Goal: Check status: Check status

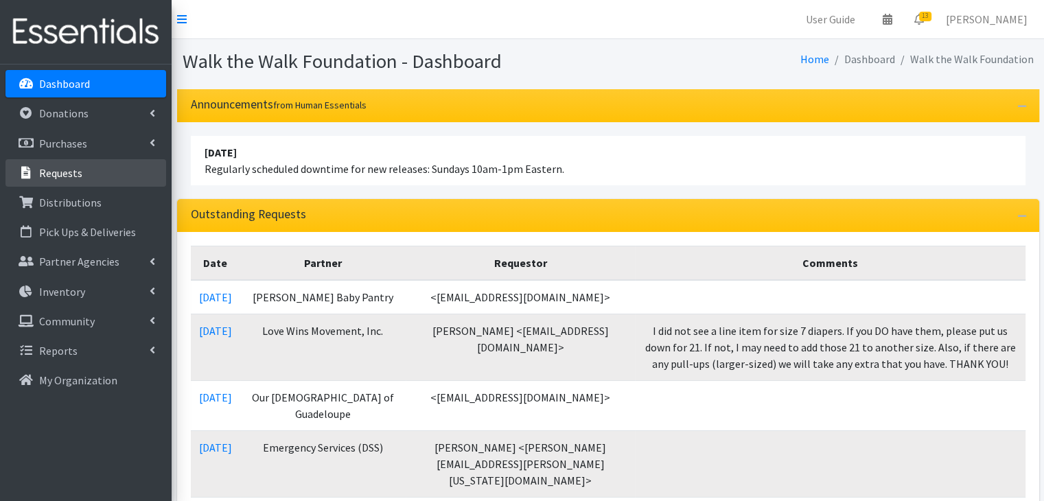
click at [57, 176] on p "Requests" at bounding box center [60, 173] width 43 height 14
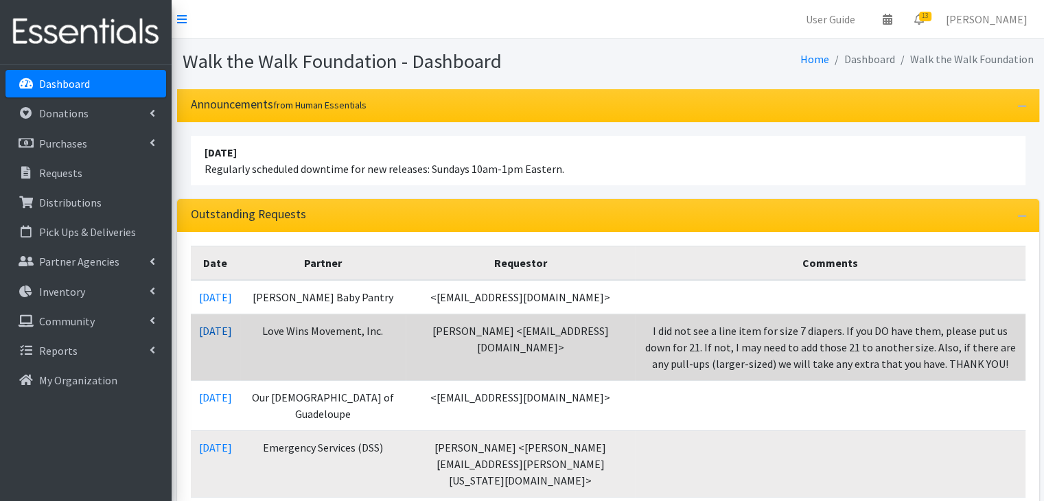
click at [221, 338] on link "[DATE]" at bounding box center [215, 331] width 33 height 14
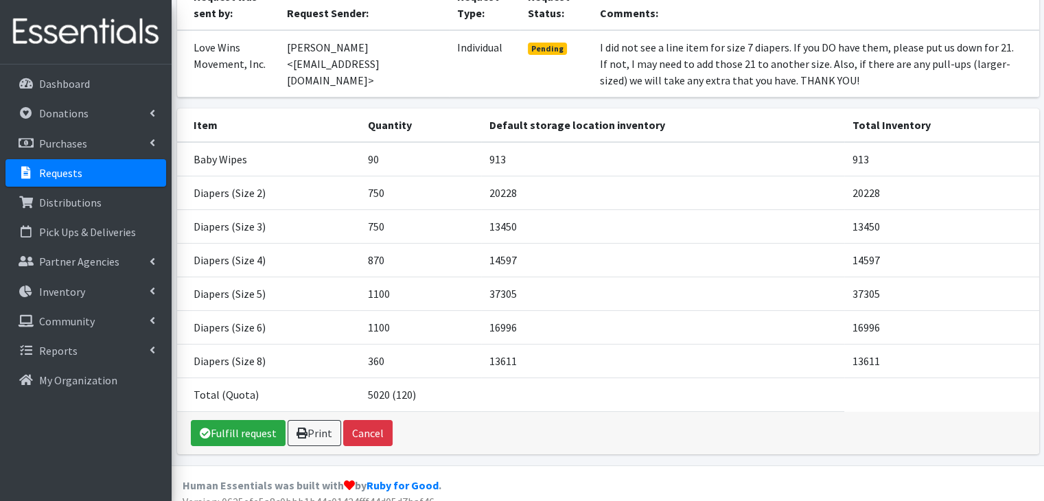
scroll to position [154, 0]
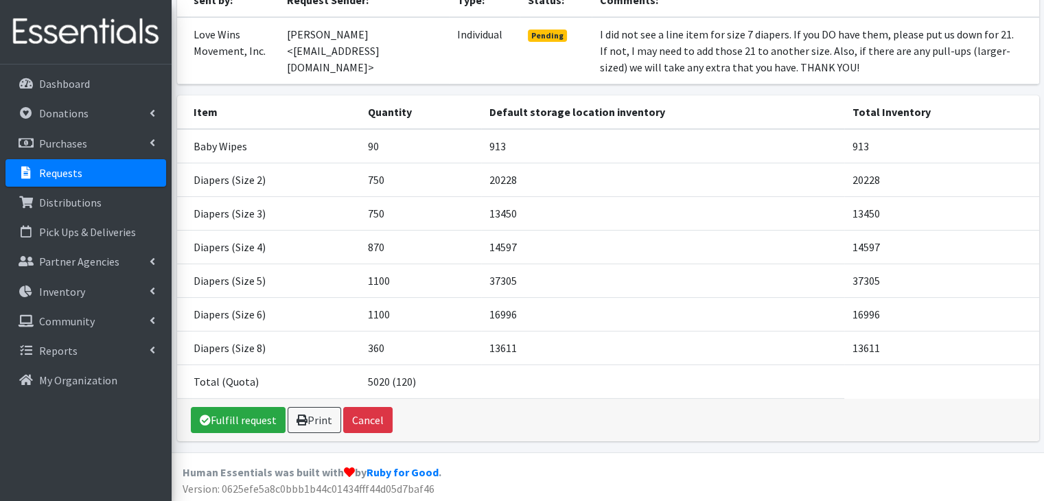
click at [111, 172] on link "Requests" at bounding box center [85, 172] width 161 height 27
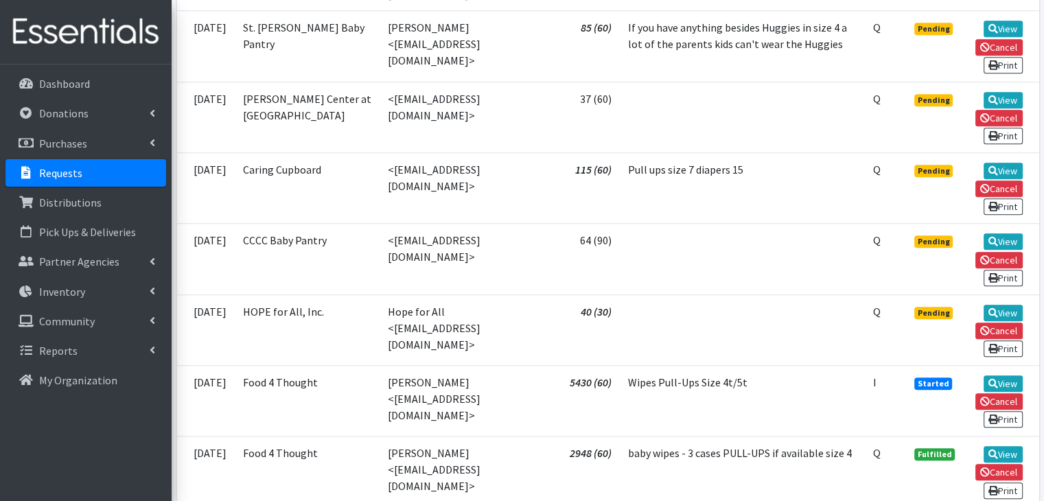
scroll to position [1032, 0]
